Goal: Transaction & Acquisition: Download file/media

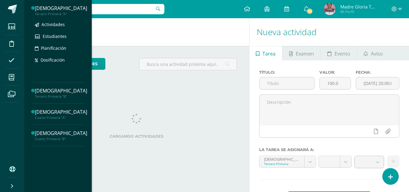
click at [61, 15] on div "Tercero Primaria "A"" at bounding box center [61, 14] width 52 height 4
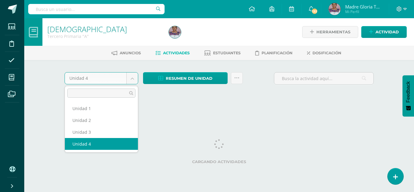
click at [133, 79] on body "Estudiantes Disciplina Asistencia Mis cursos Archivos Soporte Ayuda Reportar un…" at bounding box center [207, 56] width 414 height 113
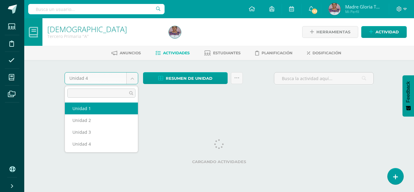
select select "Unidad 1"
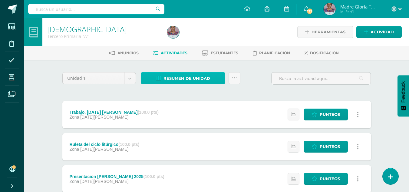
click at [188, 79] on span "Resumen de unidad" at bounding box center [187, 78] width 47 height 11
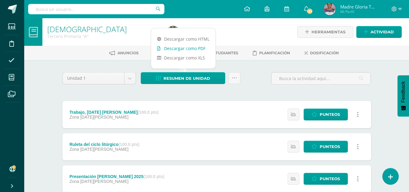
click at [190, 47] on link "Descargar como PDF" at bounding box center [183, 48] width 64 height 9
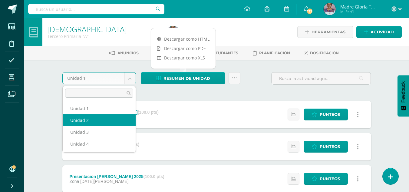
select select "Unidad 2"
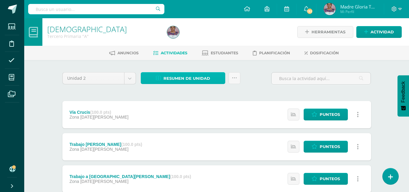
click at [184, 79] on span "Resumen de unidad" at bounding box center [187, 78] width 47 height 11
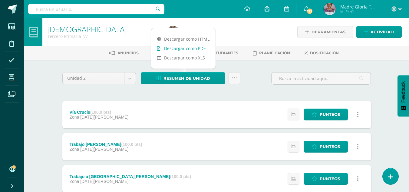
click at [187, 49] on link "Descargar como PDF" at bounding box center [183, 48] width 64 height 9
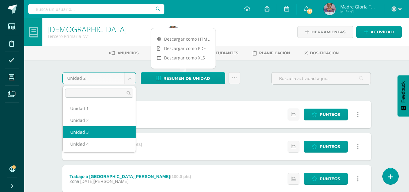
select select "Unidad 3"
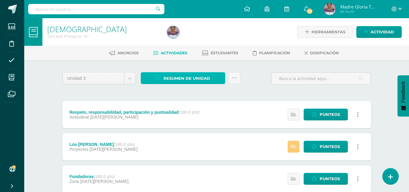
click at [203, 78] on span "Resumen de unidad" at bounding box center [187, 78] width 47 height 11
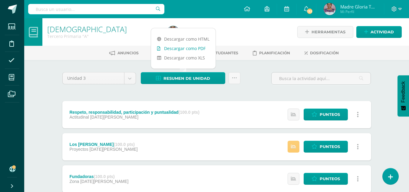
click at [190, 49] on link "Descargar como PDF" at bounding box center [183, 48] width 64 height 9
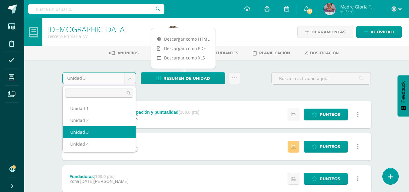
click at [128, 80] on body "Estudiantes Disciplina Asistencia Mis cursos Archivos Soporte Ayuda Reportar un…" at bounding box center [204, 180] width 409 height 361
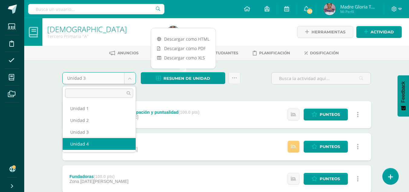
select select "Unidad 4"
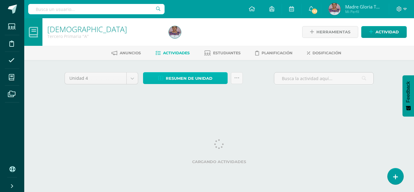
click at [180, 81] on span "Resumen de unidad" at bounding box center [189, 78] width 47 height 11
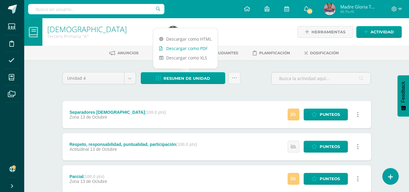
click at [182, 52] on link "Descargar como PDF" at bounding box center [185, 48] width 64 height 9
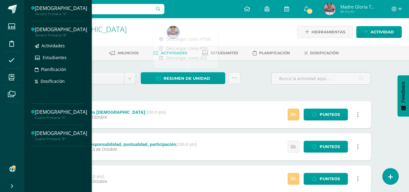
click at [59, 34] on div "Tercero Primaria "B"" at bounding box center [61, 35] width 52 height 4
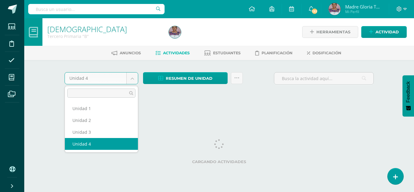
click at [132, 81] on body "Estudiantes Disciplina Asistencia Mis cursos Archivos Soporte Ayuda Reportar un…" at bounding box center [207, 56] width 414 height 113
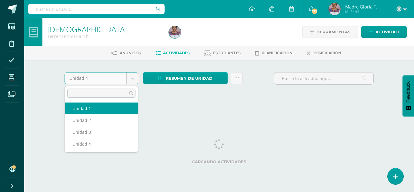
select select "Unidad 1"
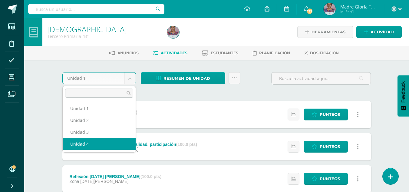
select select "Unidad 4"
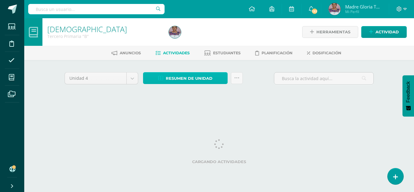
click at [186, 79] on span "Resumen de unidad" at bounding box center [189, 78] width 47 height 11
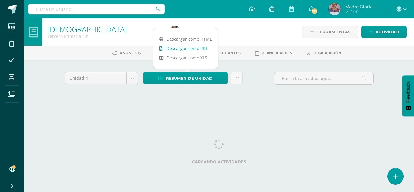
click at [193, 46] on link "Descargar como PDF" at bounding box center [185, 48] width 64 height 9
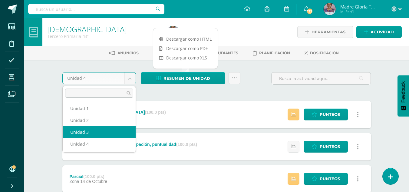
select select "Unidad 3"
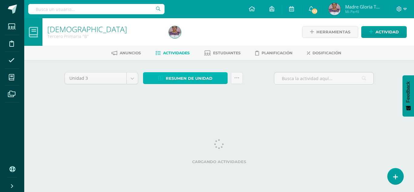
click at [180, 77] on span "Resumen de unidad" at bounding box center [189, 78] width 47 height 11
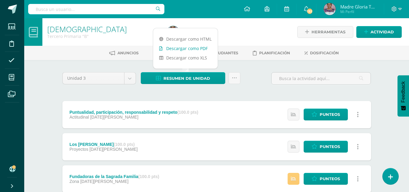
click at [178, 48] on link "Descargar como PDF" at bounding box center [185, 48] width 64 height 9
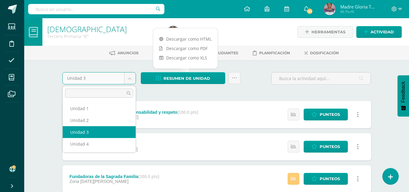
click at [130, 78] on body "Estudiantes Disciplina Asistencia Mis cursos Archivos Soporte Ayuda Reportar un…" at bounding box center [204, 180] width 409 height 361
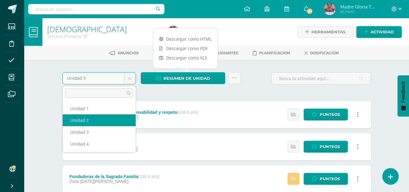
select select "Unidad 2"
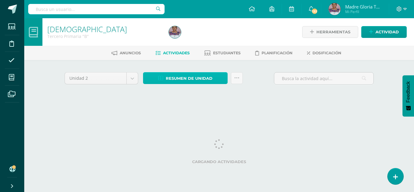
click at [198, 79] on span "Resumen de unidad" at bounding box center [189, 78] width 47 height 11
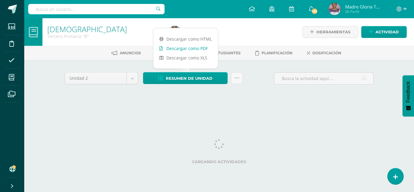
click at [193, 49] on link "Descargar como PDF" at bounding box center [185, 48] width 64 height 9
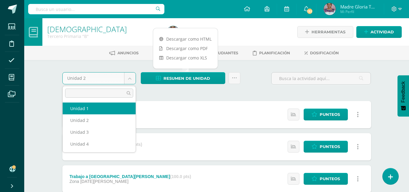
select select "Unidad 1"
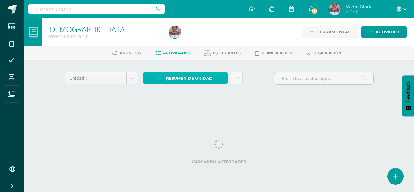
click at [191, 77] on span "Resumen de unidad" at bounding box center [189, 78] width 47 height 11
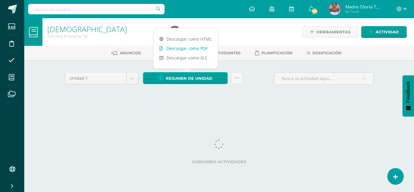
click at [186, 48] on link "Descargar como PDF" at bounding box center [185, 48] width 64 height 9
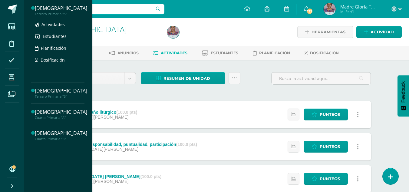
click at [52, 12] on div "Tercero Primaria "A"" at bounding box center [61, 14] width 52 height 4
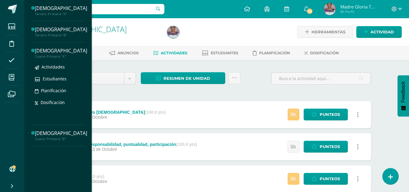
click at [54, 56] on div "Cuarto Primaria "A"" at bounding box center [61, 56] width 52 height 4
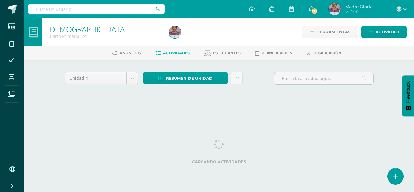
click at [14, 74] on icon at bounding box center [11, 77] width 5 height 6
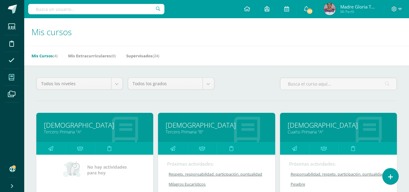
click at [12, 76] on icon at bounding box center [11, 77] width 5 height 6
click at [38, 78] on body "Estudiantes Disciplina Asistencia Mis cursos Archivos Soporte Ayuda Reportar un…" at bounding box center [204, 188] width 409 height 377
click at [43, 74] on body "Estudiantes Disciplina Asistencia Mis cursos Archivos Soporte Ayuda Reportar un…" at bounding box center [204, 188] width 409 height 377
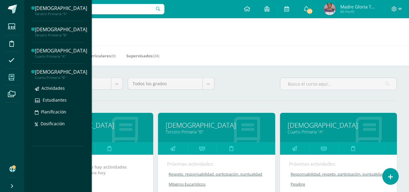
click at [52, 73] on div "[DEMOGRAPHIC_DATA]" at bounding box center [61, 71] width 52 height 7
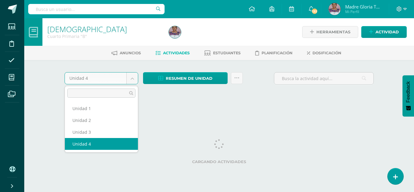
click at [132, 79] on body "Estudiantes Disciplina Asistencia Mis cursos Archivos Soporte Ayuda Reportar un…" at bounding box center [207, 56] width 414 height 113
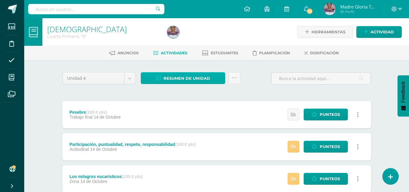
click at [186, 79] on span "Resumen de unidad" at bounding box center [187, 78] width 47 height 11
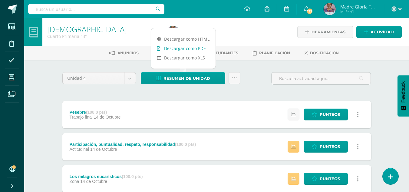
click at [186, 47] on link "Descargar como PDF" at bounding box center [183, 48] width 64 height 9
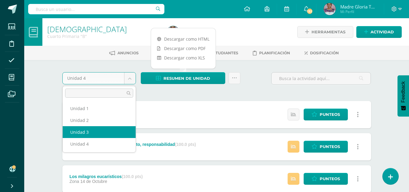
select select "Unidad 3"
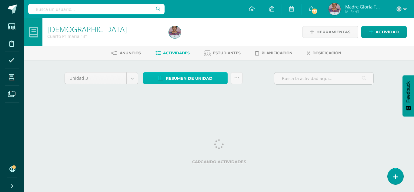
click at [168, 78] on span "Resumen de unidad" at bounding box center [189, 78] width 47 height 11
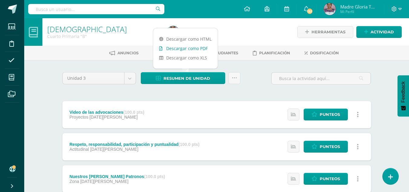
click at [177, 48] on link "Descargar como PDF" at bounding box center [185, 48] width 64 height 9
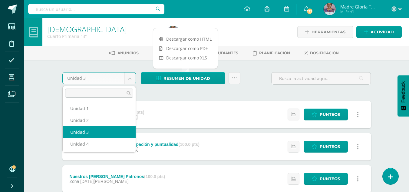
click at [131, 78] on body "Estudiantes Disciplina Asistencia Mis cursos Archivos Soporte Ayuda Reportar un…" at bounding box center [204, 180] width 409 height 361
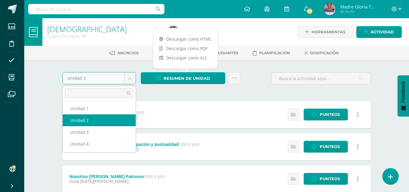
select select "Unidad 2"
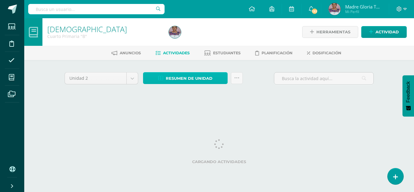
click at [200, 79] on span "Resumen de unidad" at bounding box center [189, 78] width 47 height 11
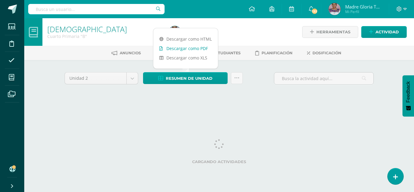
click at [191, 47] on link "Descargar como PDF" at bounding box center [185, 48] width 64 height 9
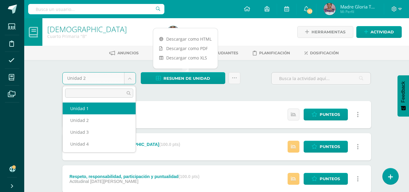
select select "Unidad 1"
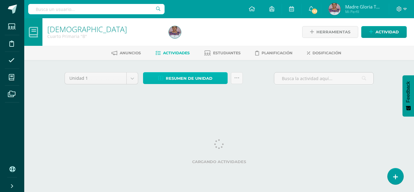
click at [187, 79] on span "Resumen de unidad" at bounding box center [189, 78] width 47 height 11
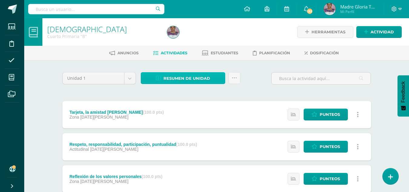
click at [183, 79] on span "Resumen de unidad" at bounding box center [187, 78] width 47 height 11
click at [174, 78] on span "Resumen de unidad" at bounding box center [187, 78] width 47 height 11
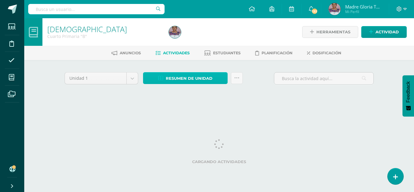
click at [193, 78] on span "Resumen de unidad" at bounding box center [189, 78] width 47 height 11
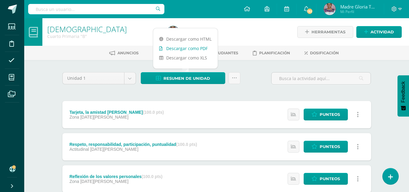
click at [193, 48] on link "Descargar como PDF" at bounding box center [185, 48] width 64 height 9
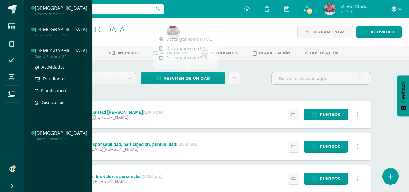
click at [64, 48] on div "[DEMOGRAPHIC_DATA]" at bounding box center [61, 50] width 52 height 7
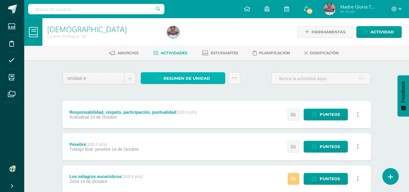
click at [198, 78] on span "Resumen de unidad" at bounding box center [187, 78] width 47 height 11
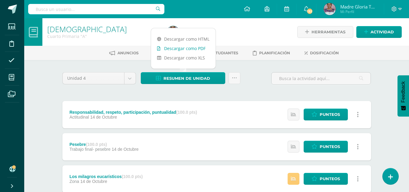
click at [187, 50] on link "Descargar como PDF" at bounding box center [183, 48] width 64 height 9
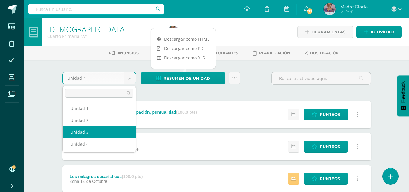
select select "Unidad 3"
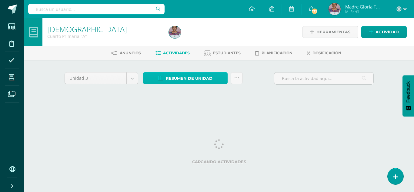
click at [190, 81] on span "Resumen de unidad" at bounding box center [189, 78] width 47 height 11
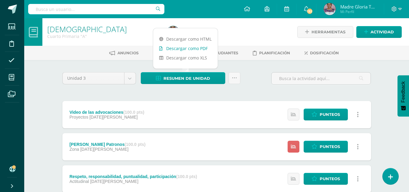
click at [194, 48] on link "Descargar como PDF" at bounding box center [185, 48] width 64 height 9
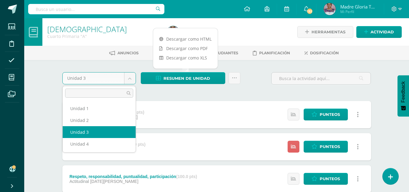
click at [131, 76] on body "Estudiantes Disciplina Asistencia Mis cursos Archivos Soporte Ayuda Reportar un…" at bounding box center [204, 180] width 409 height 361
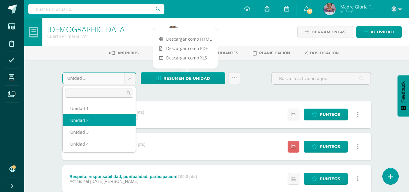
select select "Unidad 2"
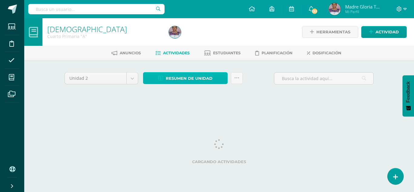
click at [197, 80] on span "Resumen de unidad" at bounding box center [189, 78] width 47 height 11
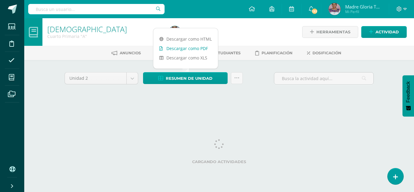
click at [194, 47] on link "Descargar como PDF" at bounding box center [185, 48] width 64 height 9
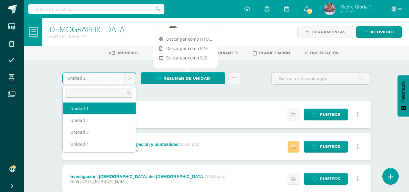
select select "Unidad 1"
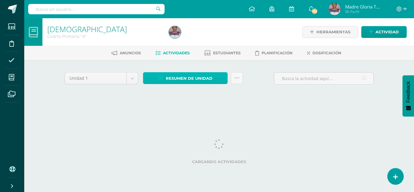
click at [188, 78] on span "Resumen de unidad" at bounding box center [189, 78] width 47 height 11
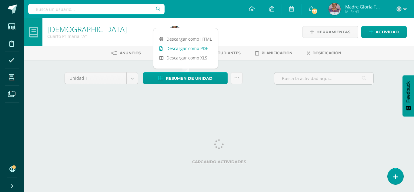
click at [189, 50] on link "Descargar como PDF" at bounding box center [185, 48] width 64 height 9
